Goal: Register for event/course

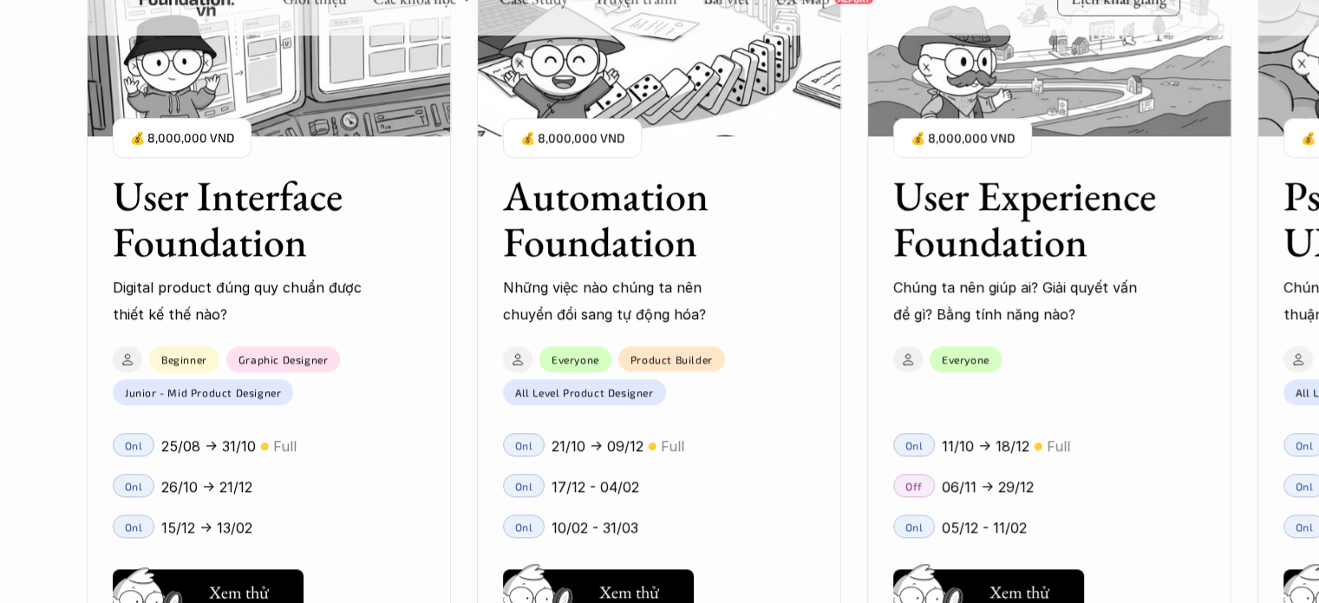
scroll to position [1663, 0]
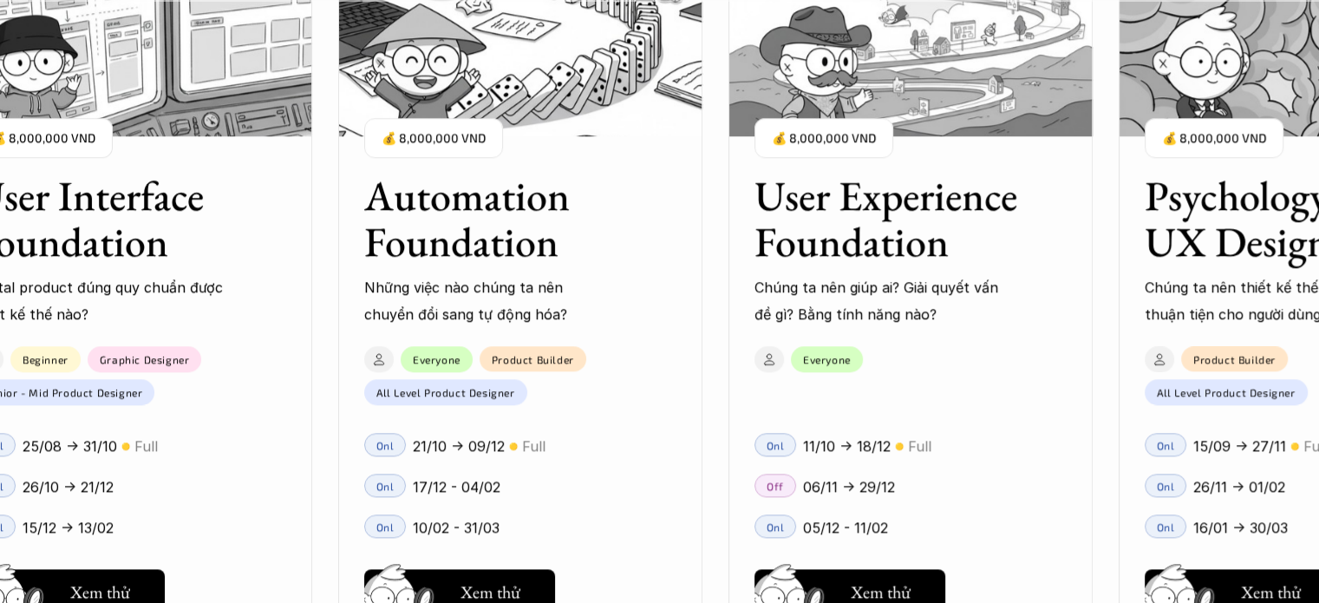
click at [91, 585] on div "01 02 03 04 05 06" at bounding box center [86, 301] width 173 height 603
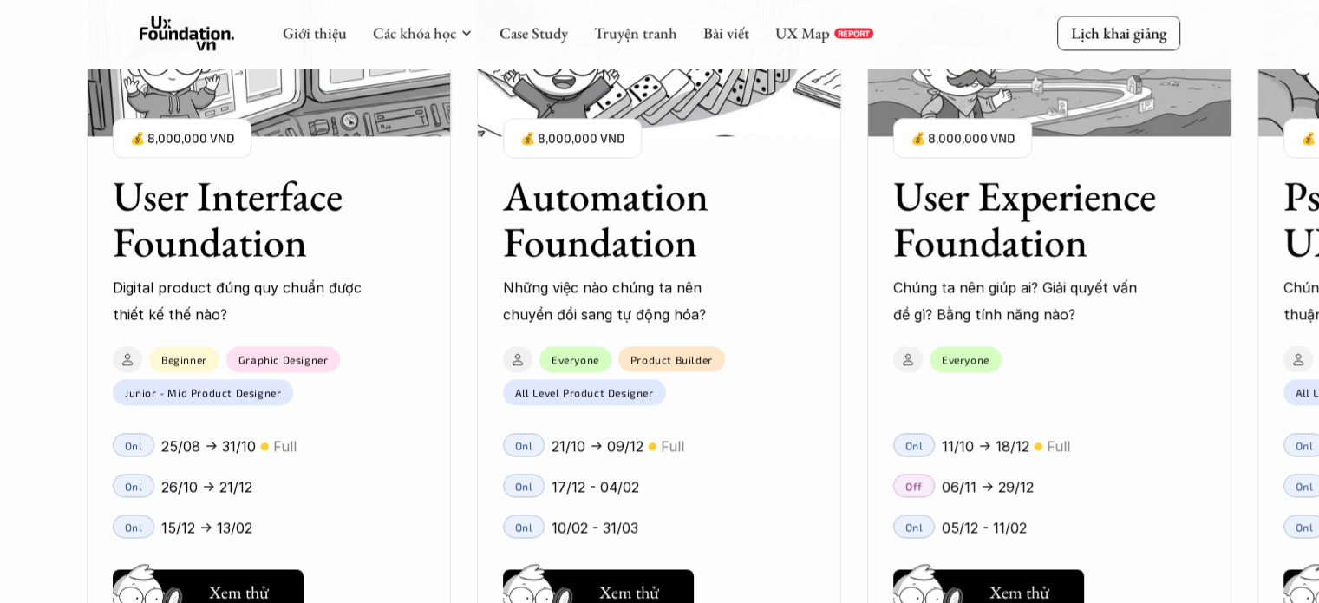
scroll to position [2500, 0]
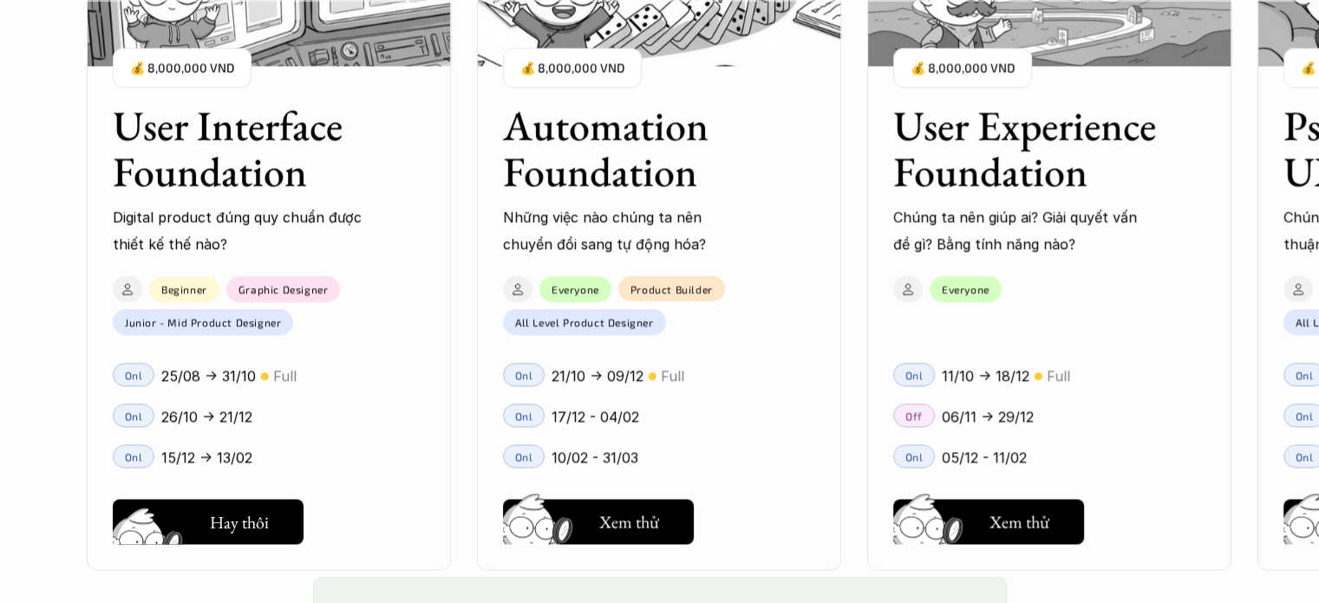
click at [239, 519] on h5 "Xem thử" at bounding box center [239, 526] width 60 height 24
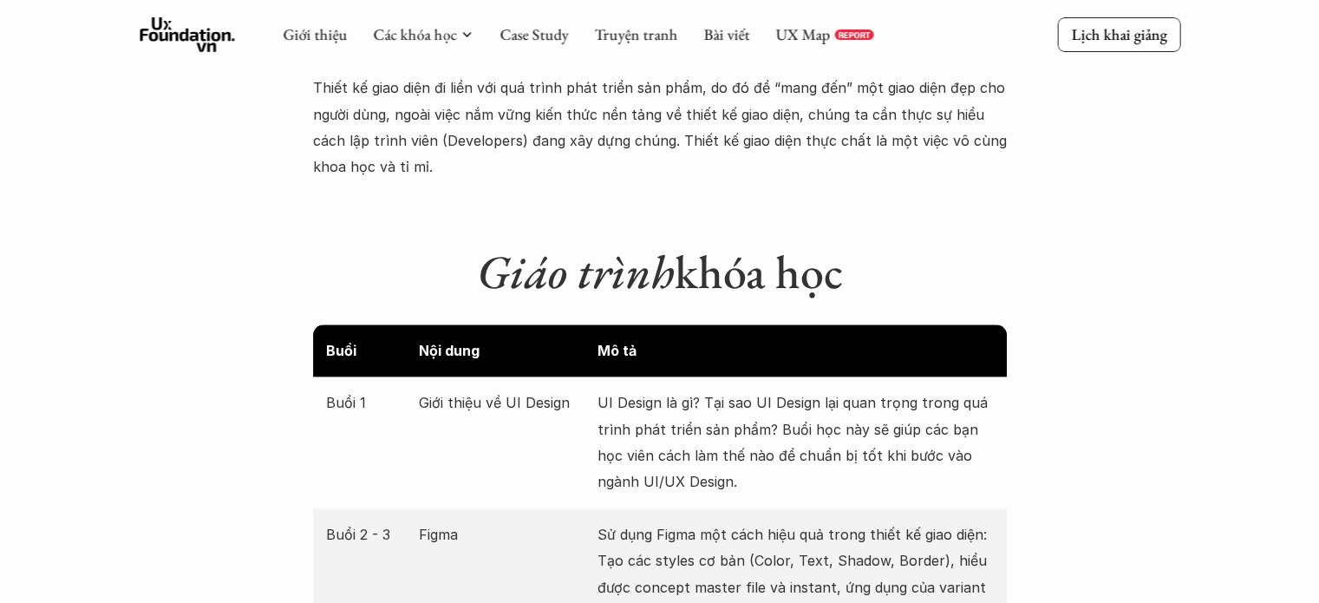
scroll to position [2081, 0]
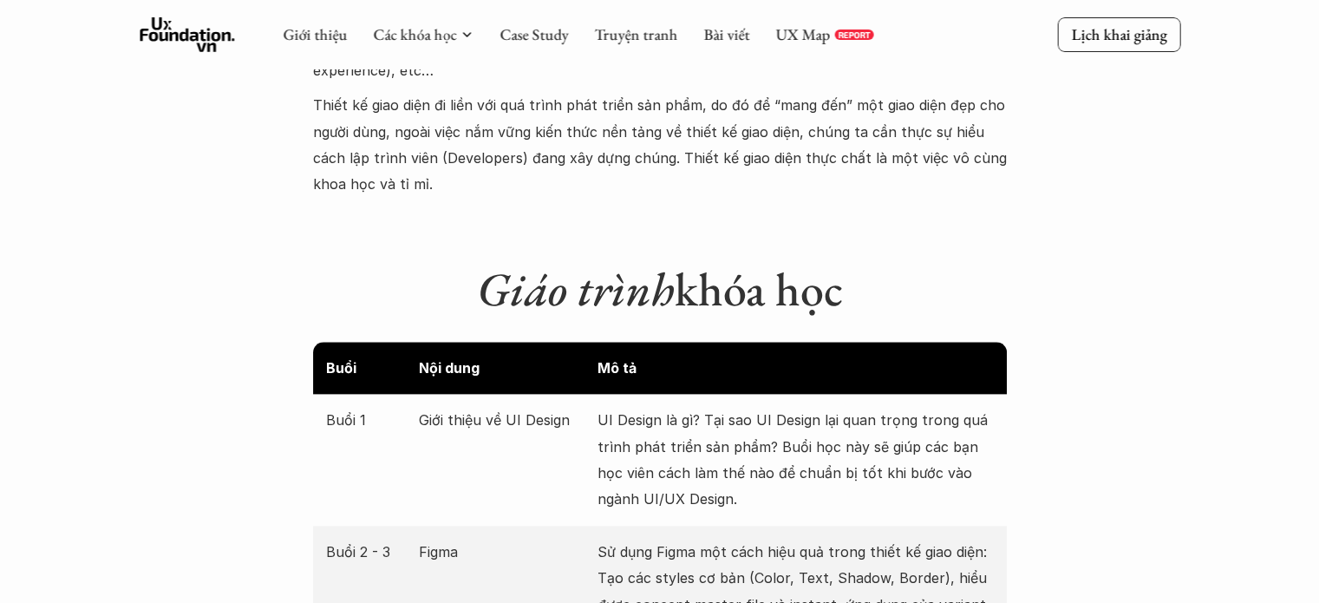
drag, startPoint x: 464, startPoint y: 263, endPoint x: 996, endPoint y: 267, distance: 531.7
click at [996, 267] on h1 "Giáo trình khóa học" at bounding box center [660, 289] width 694 height 56
click at [998, 269] on h1 "Giáo trình khóa học" at bounding box center [660, 289] width 694 height 56
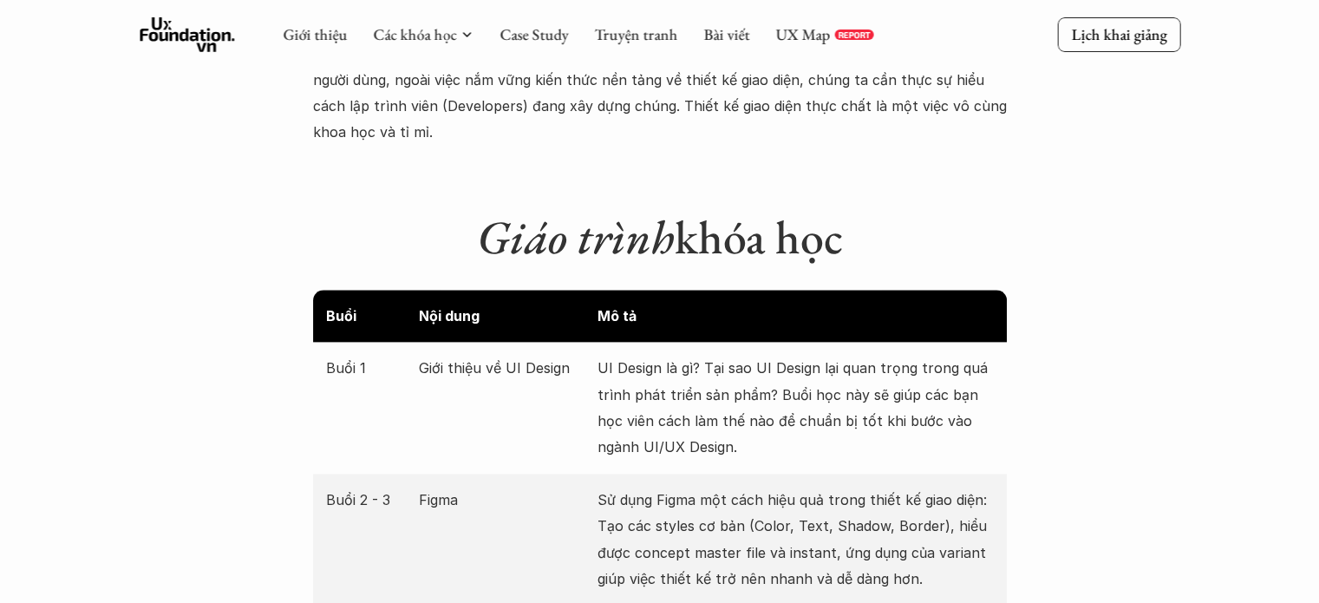
scroll to position [1995, 0]
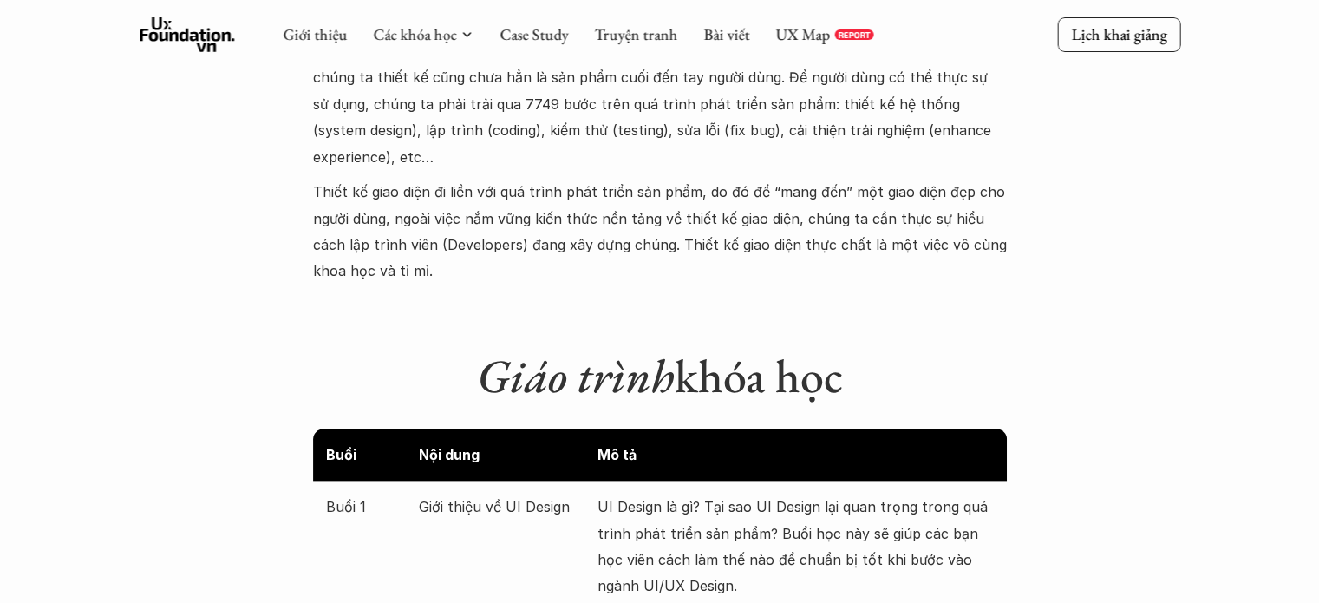
drag, startPoint x: 479, startPoint y: 350, endPoint x: 951, endPoint y: 341, distance: 471.9
click at [951, 348] on h1 "Giáo trình khóa học" at bounding box center [660, 376] width 694 height 56
copy h1 "Giáo trình khóa học"
click at [353, 186] on p "Thiết kế giao diện đi liền với quá trình phát triển sản phẩm, do đó để “mang đế…" at bounding box center [660, 232] width 694 height 106
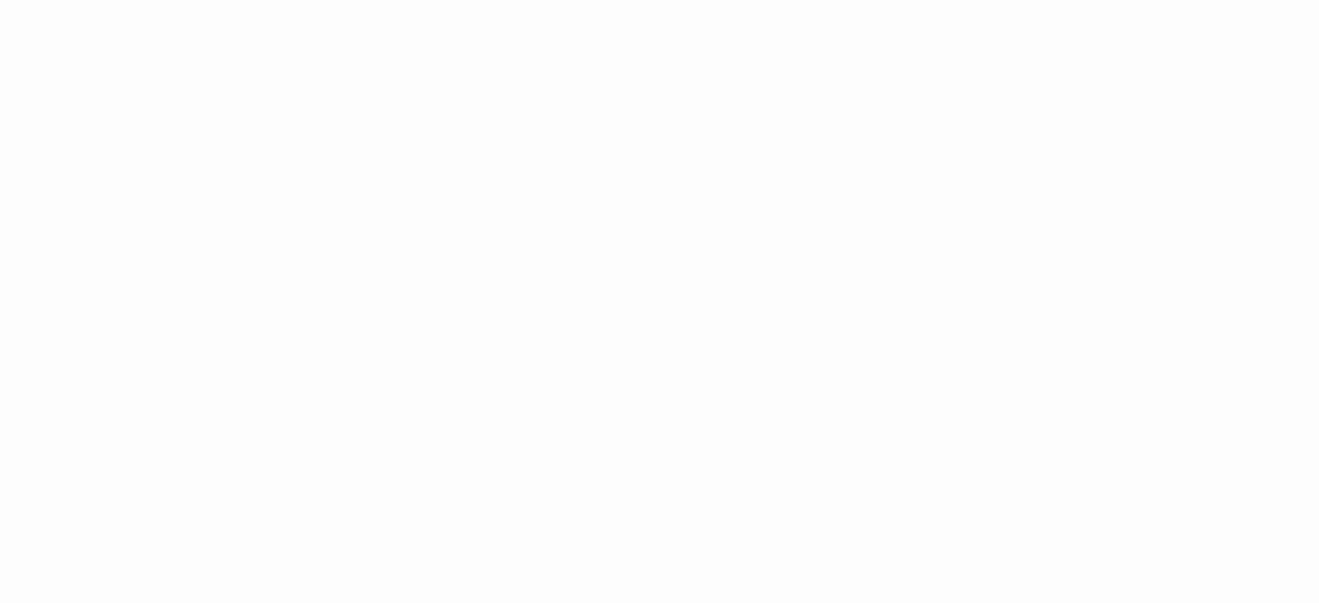
scroll to position [833, 0]
